Goal: Task Accomplishment & Management: Use online tool/utility

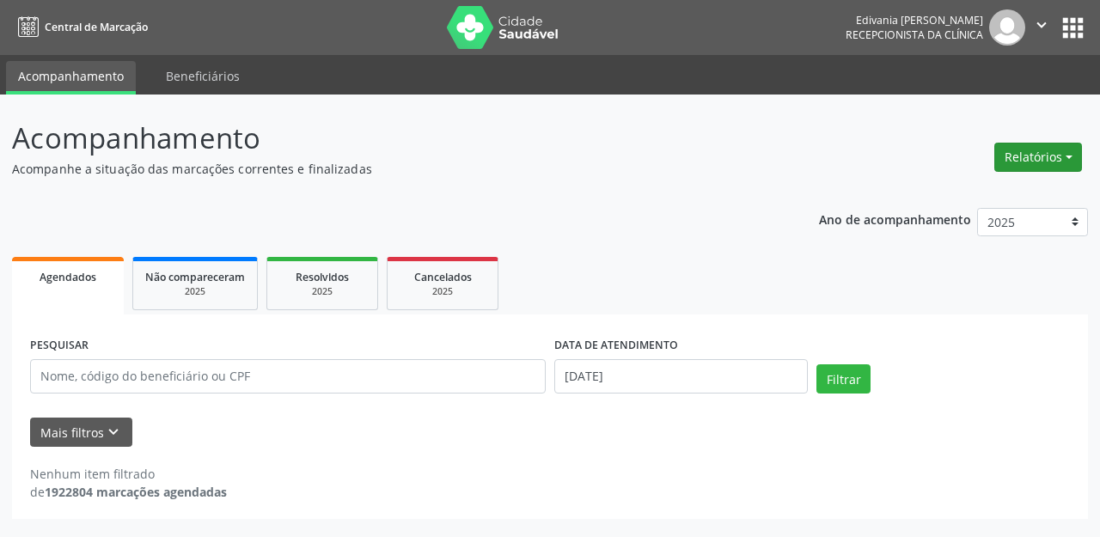
click at [1068, 168] on button "Relatórios" at bounding box center [1039, 157] width 88 height 29
click at [987, 199] on link "Agendamentos" at bounding box center [989, 194] width 185 height 24
select select "8"
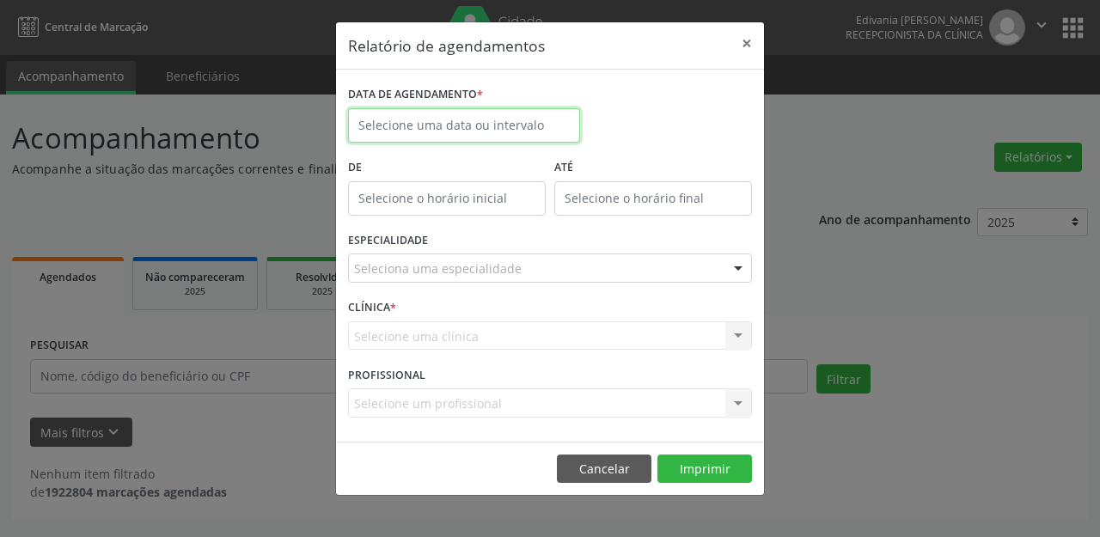
click at [411, 120] on input "text" at bounding box center [464, 125] width 232 height 34
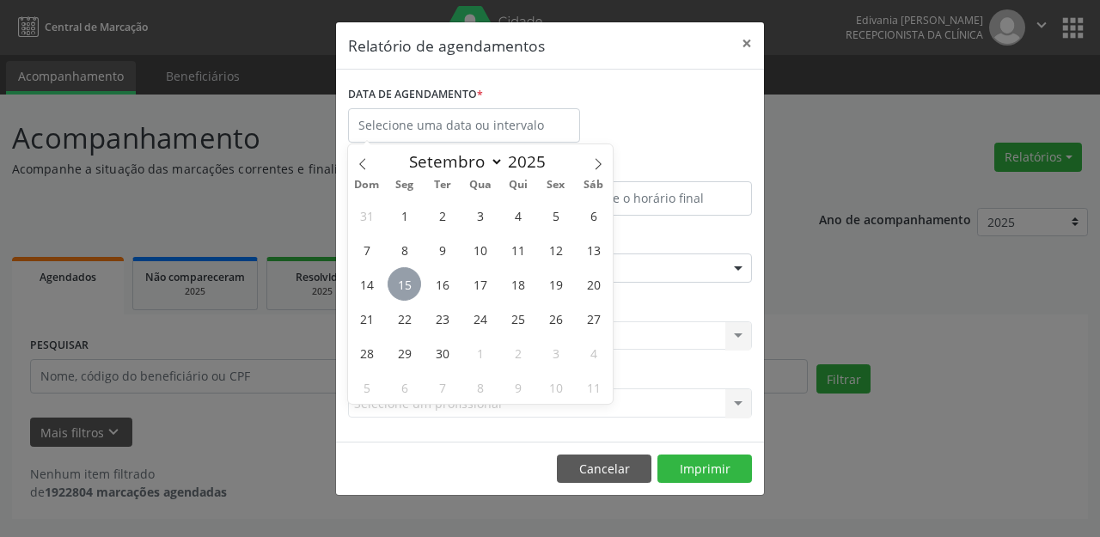
click at [402, 285] on span "15" at bounding box center [405, 284] width 34 height 34
type input "[DATE]"
click at [402, 285] on span "15" at bounding box center [405, 284] width 34 height 34
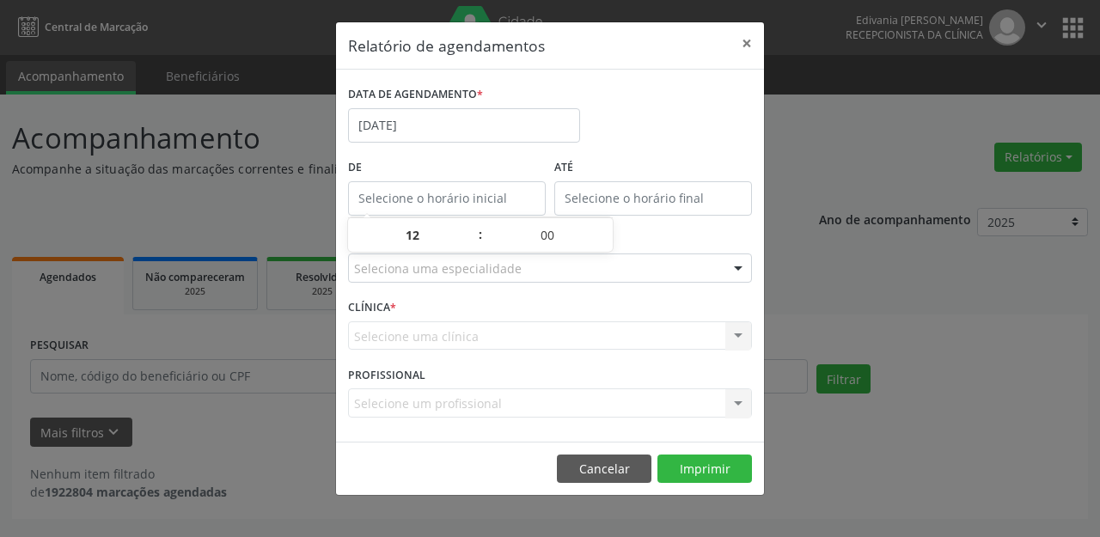
type input "12:00"
click at [474, 199] on input "12:00" at bounding box center [447, 198] width 198 height 34
click at [494, 291] on div "ESPECIALIDADE Seleciona uma especialidade Todas as especialidades Alergologia A…" at bounding box center [550, 261] width 413 height 67
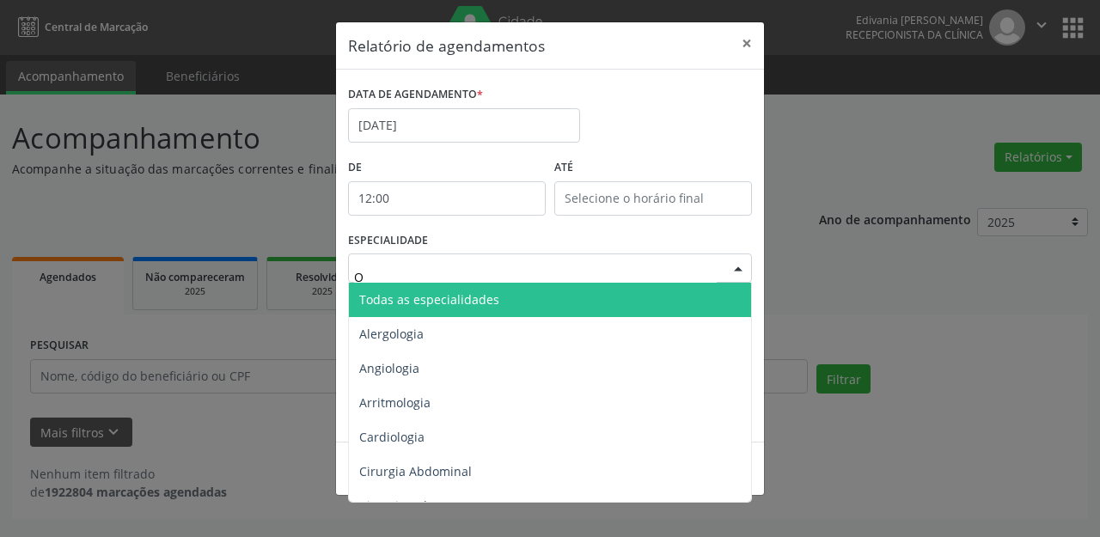
type input "OF"
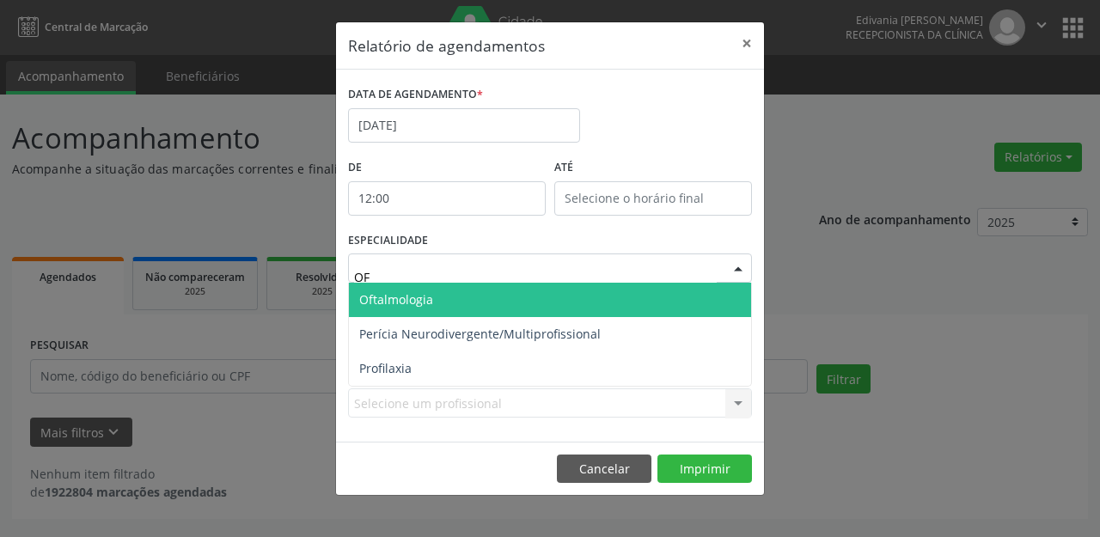
click at [500, 304] on span "Oftalmologia" at bounding box center [550, 300] width 402 height 34
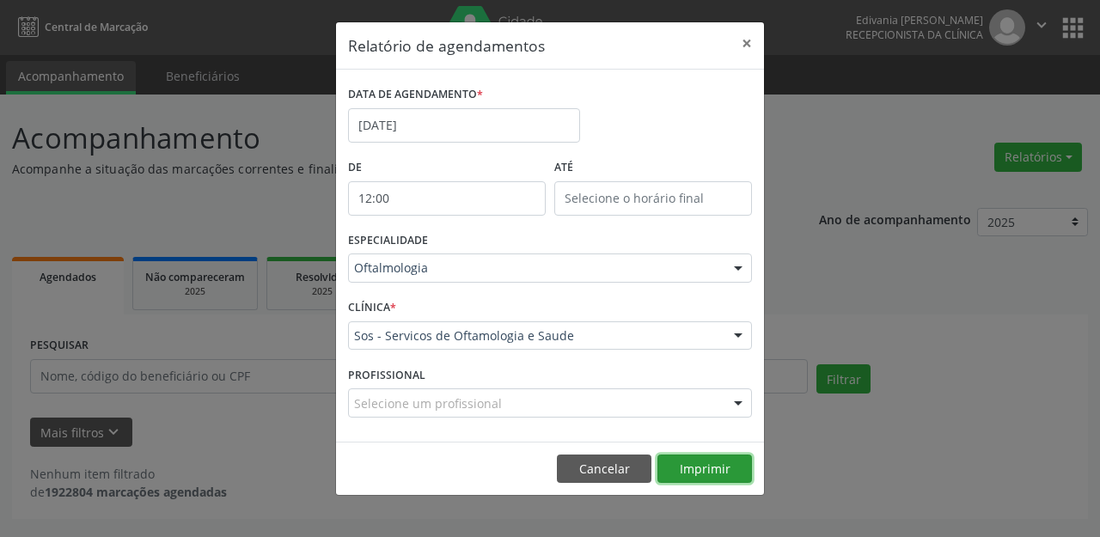
click at [706, 462] on button "Imprimir" at bounding box center [705, 469] width 95 height 29
click at [434, 205] on input "12:00" at bounding box center [447, 198] width 198 height 34
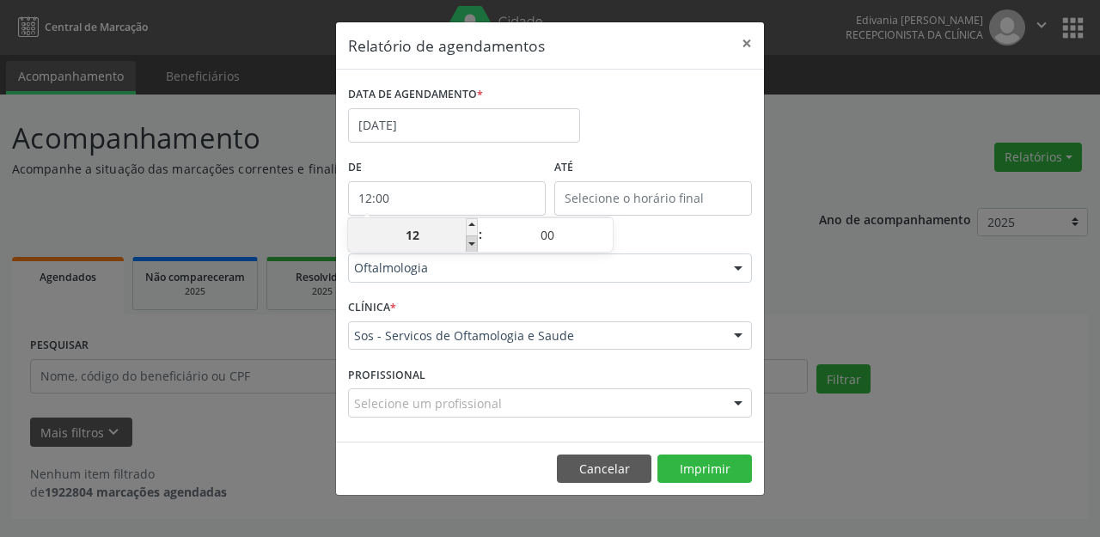
click at [470, 247] on span at bounding box center [472, 244] width 12 height 17
type input "11:00"
type input "11"
click at [470, 247] on span at bounding box center [472, 244] width 12 height 17
type input "10:00"
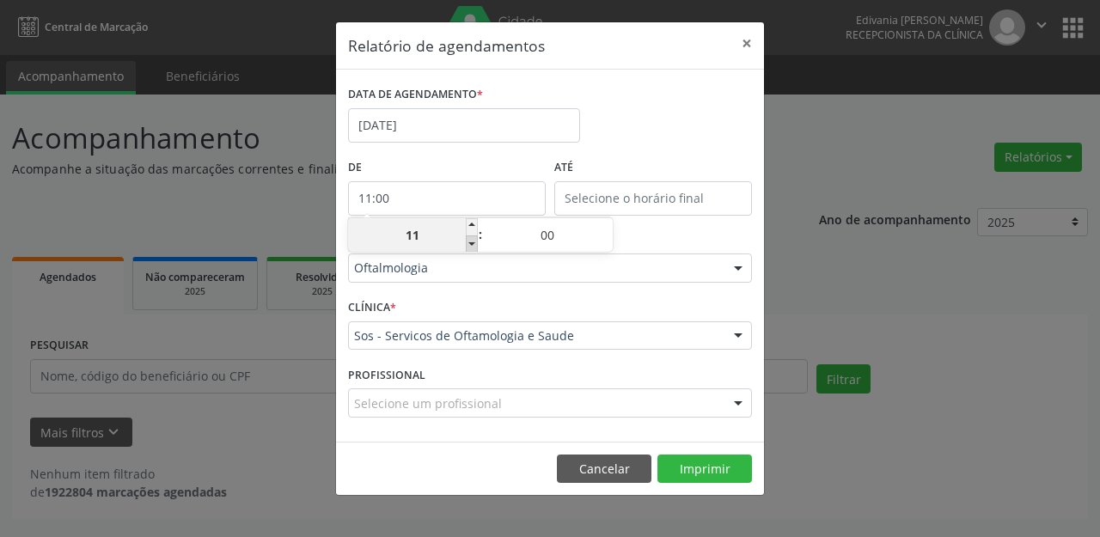
type input "10"
click at [470, 247] on span at bounding box center [472, 244] width 12 height 17
type input "09:00"
type input "09"
click at [470, 247] on span at bounding box center [472, 244] width 12 height 17
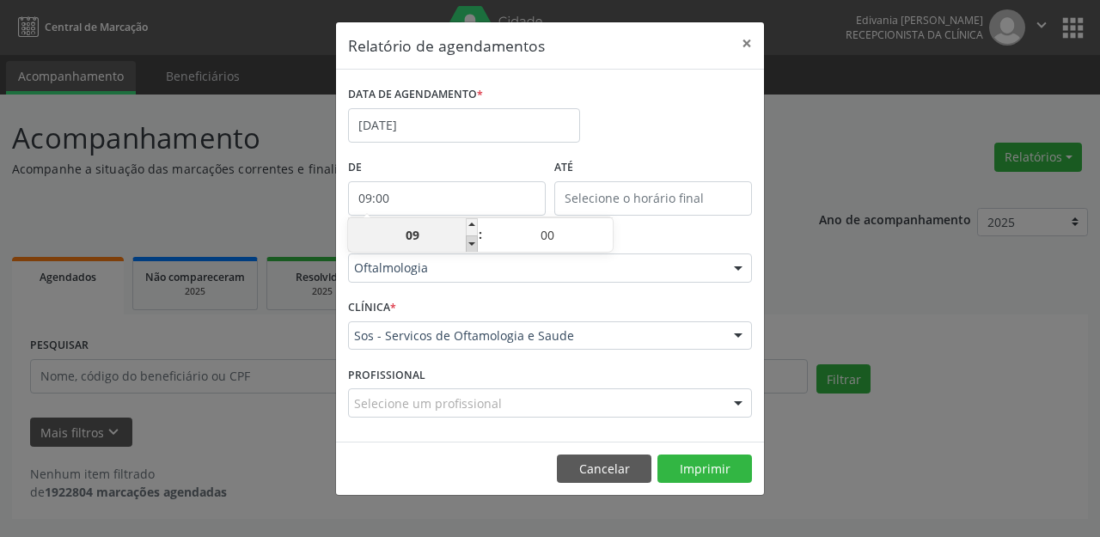
type input "08:00"
type input "08"
click at [470, 247] on span at bounding box center [472, 244] width 12 height 17
type input "07:00"
type input "07"
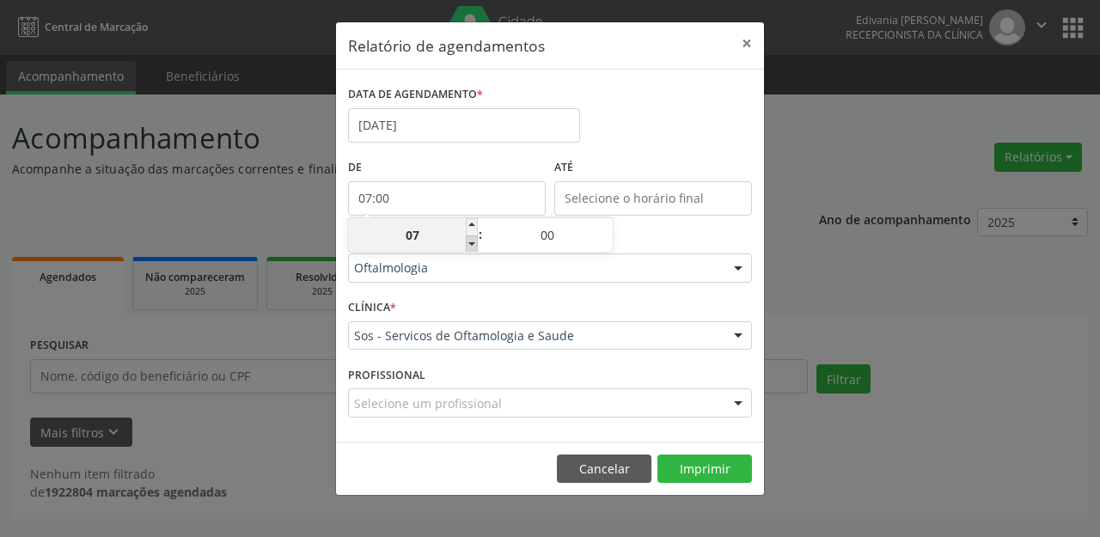
click at [470, 247] on span at bounding box center [472, 244] width 12 height 17
type input "06:00"
type input "06"
click at [470, 247] on span at bounding box center [472, 244] width 12 height 17
type input "05:00"
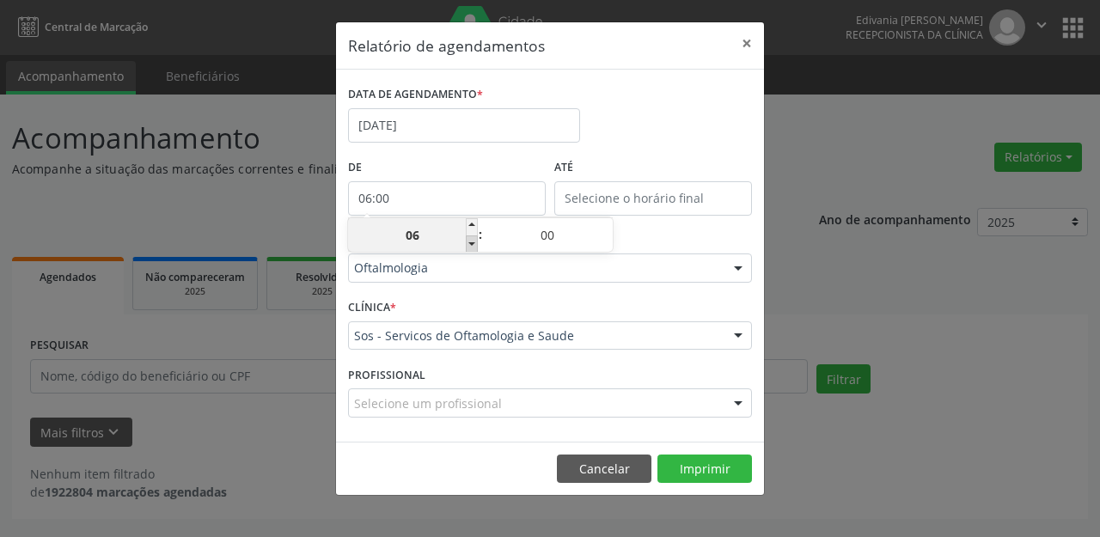
type input "05"
click at [470, 247] on span at bounding box center [472, 244] width 12 height 17
type input "04:00"
type input "04"
click at [475, 227] on span at bounding box center [472, 226] width 12 height 17
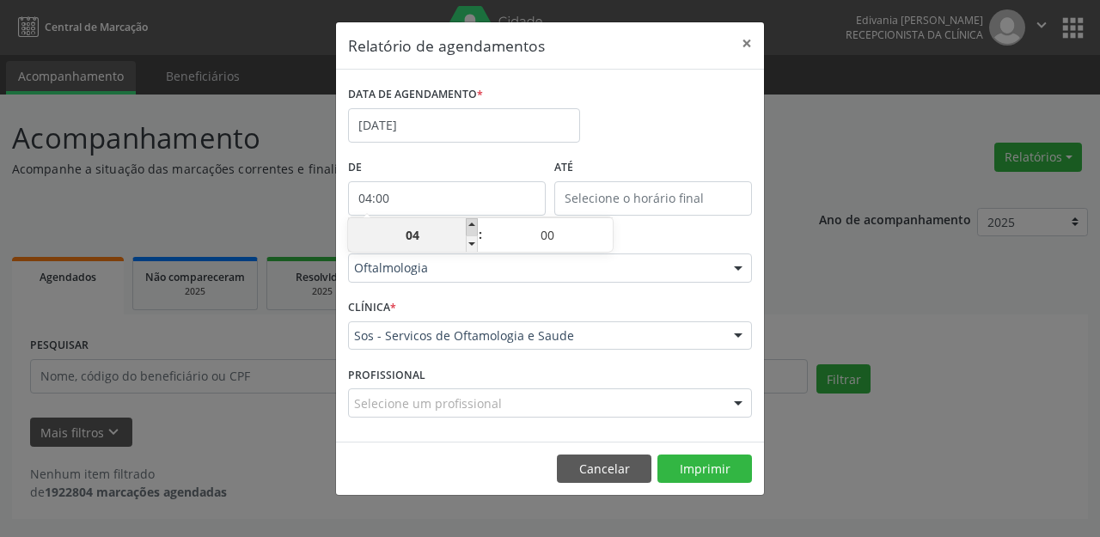
type input "05:00"
type input "05"
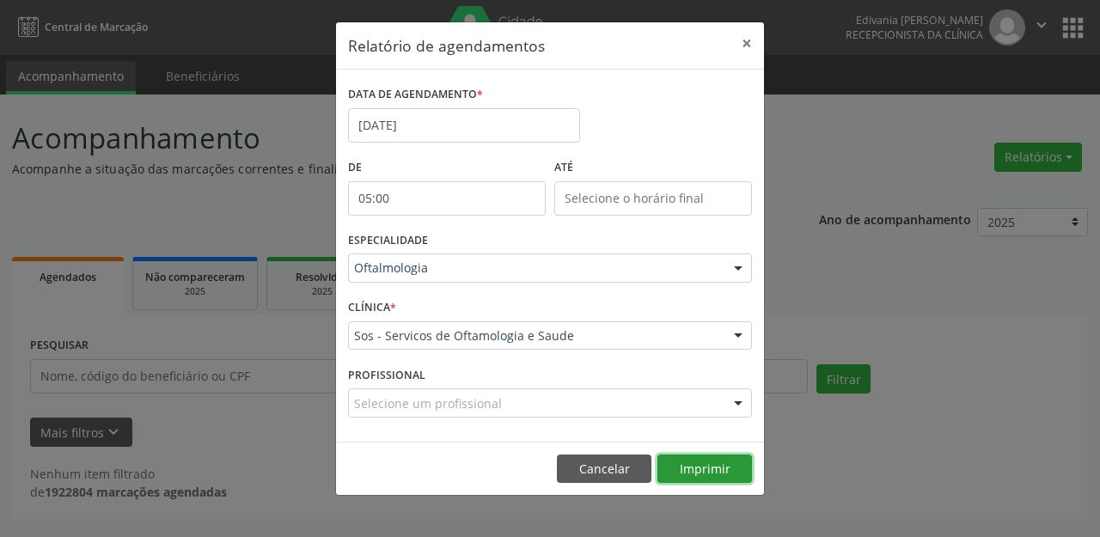
click at [716, 457] on button "Imprimir" at bounding box center [705, 469] width 95 height 29
